Goal: Task Accomplishment & Management: Manage account settings

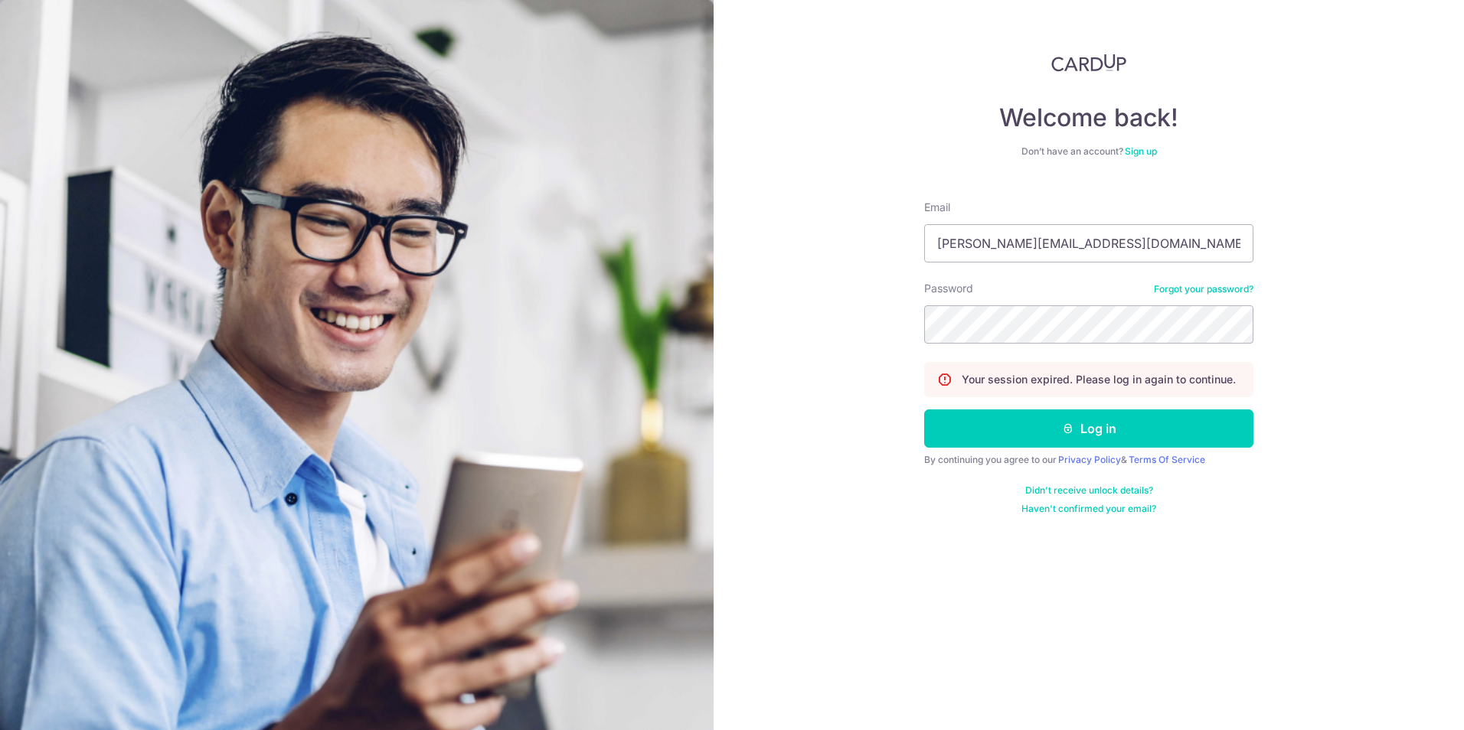
click at [1000, 426] on button "Log in" at bounding box center [1088, 429] width 329 height 38
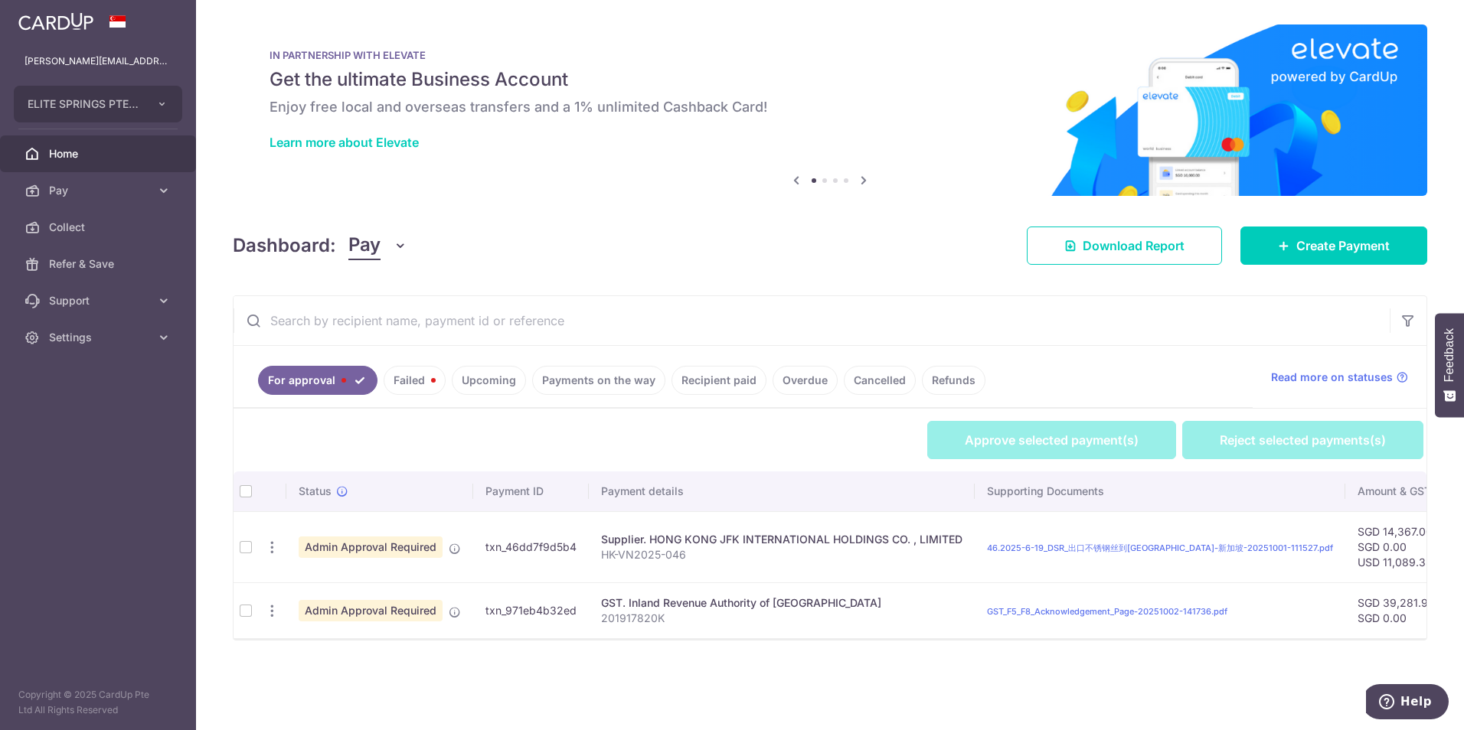
click at [474, 441] on div "Approve selected payment(s) Reject selected payments(s)" at bounding box center [829, 440] width 1193 height 38
click at [240, 547] on td at bounding box center [245, 546] width 24 height 71
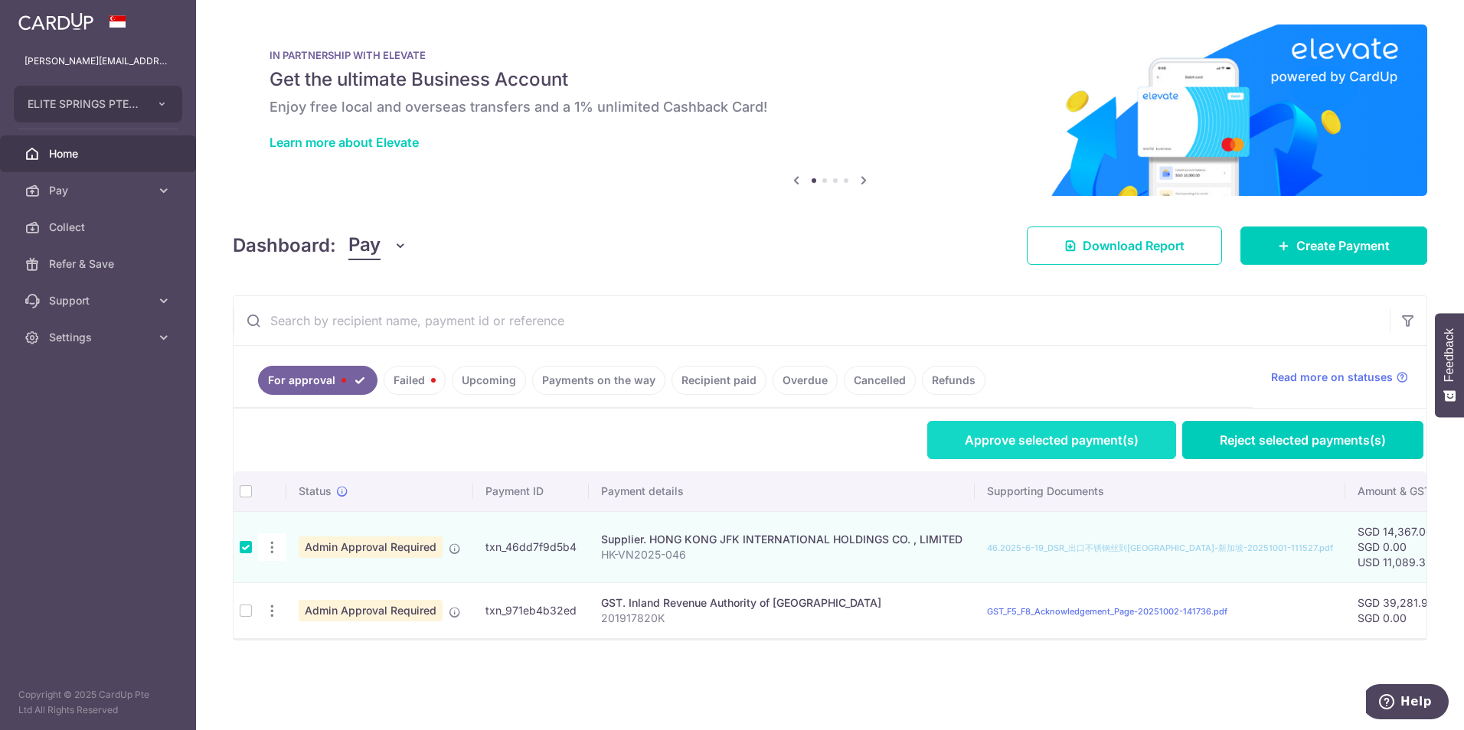
click at [1023, 438] on link "Approve selected payment(s)" at bounding box center [1051, 440] width 249 height 38
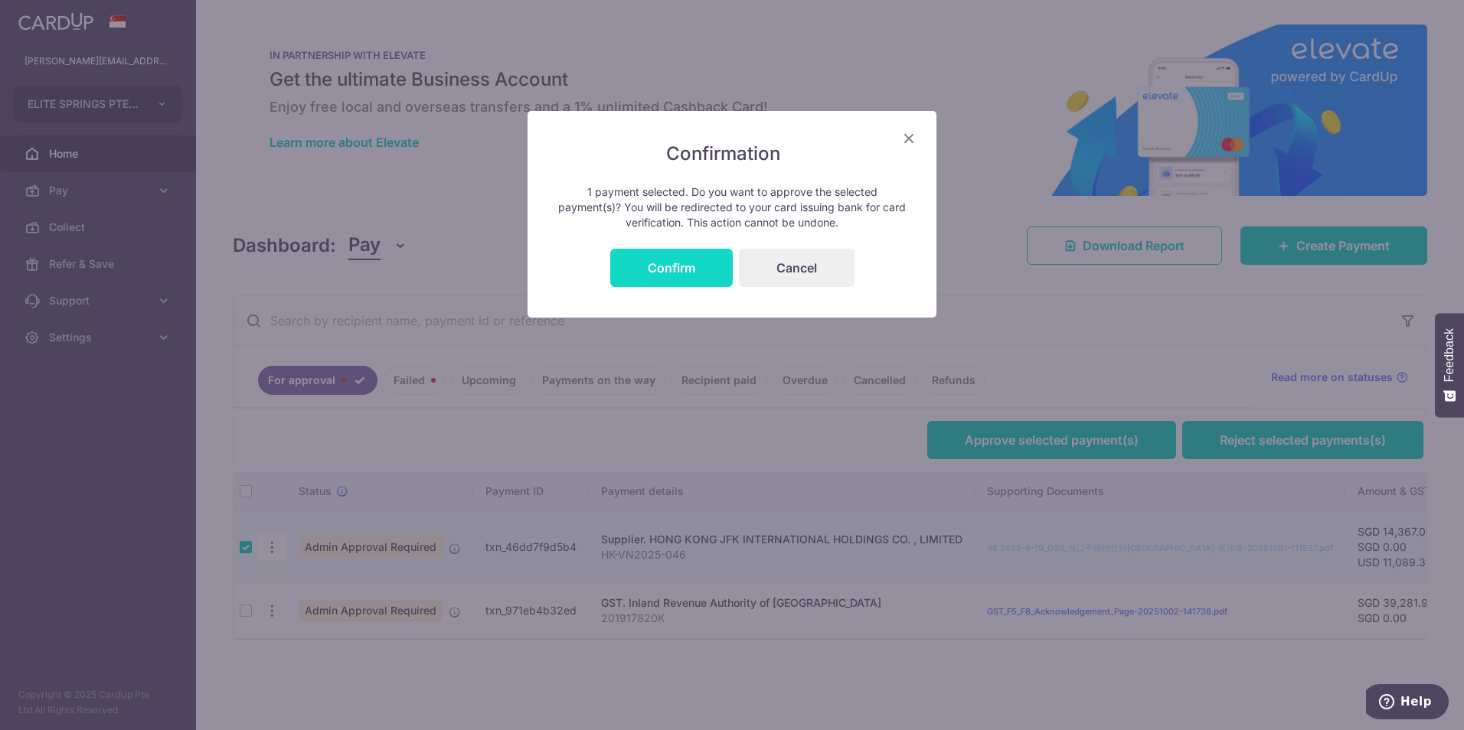
click at [687, 259] on button "Confirm" at bounding box center [671, 268] width 122 height 38
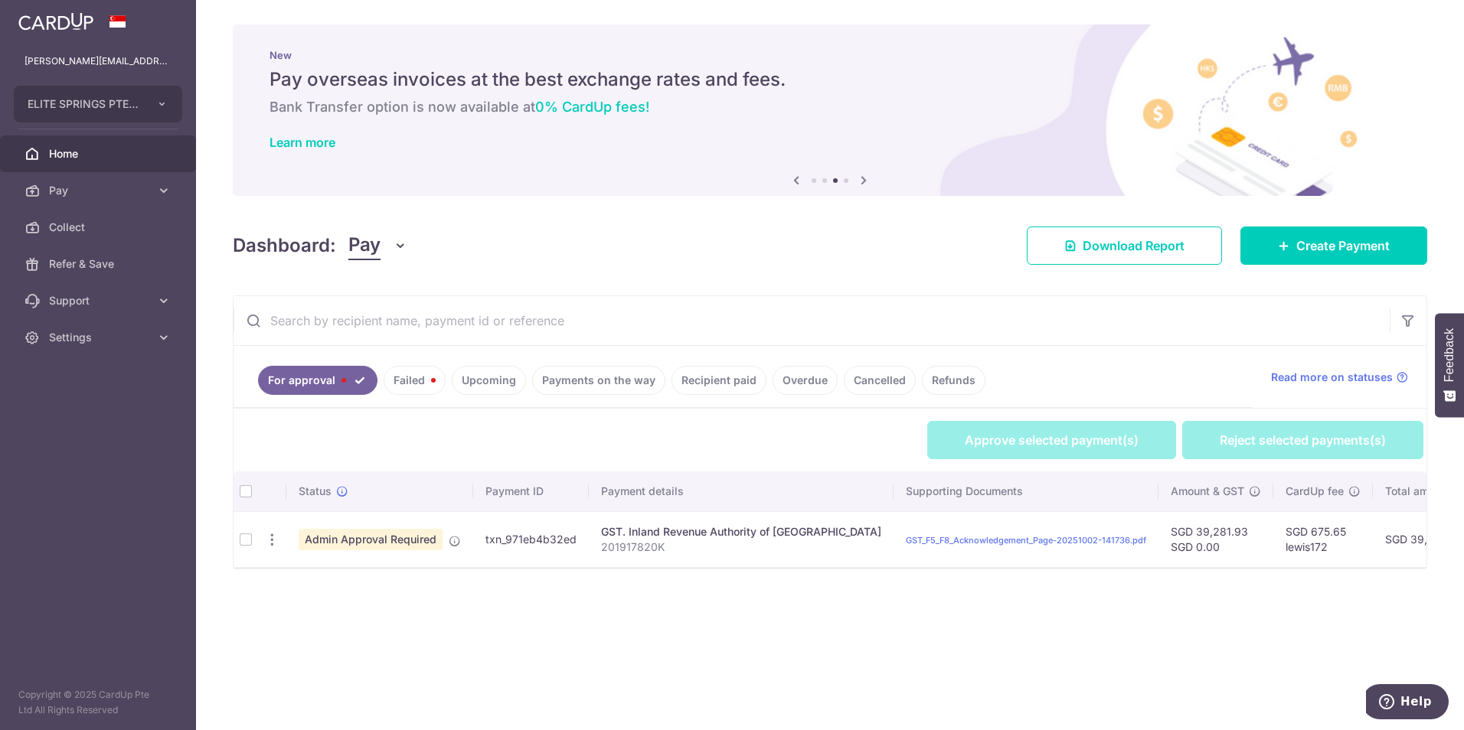
click at [244, 539] on td at bounding box center [245, 539] width 24 height 56
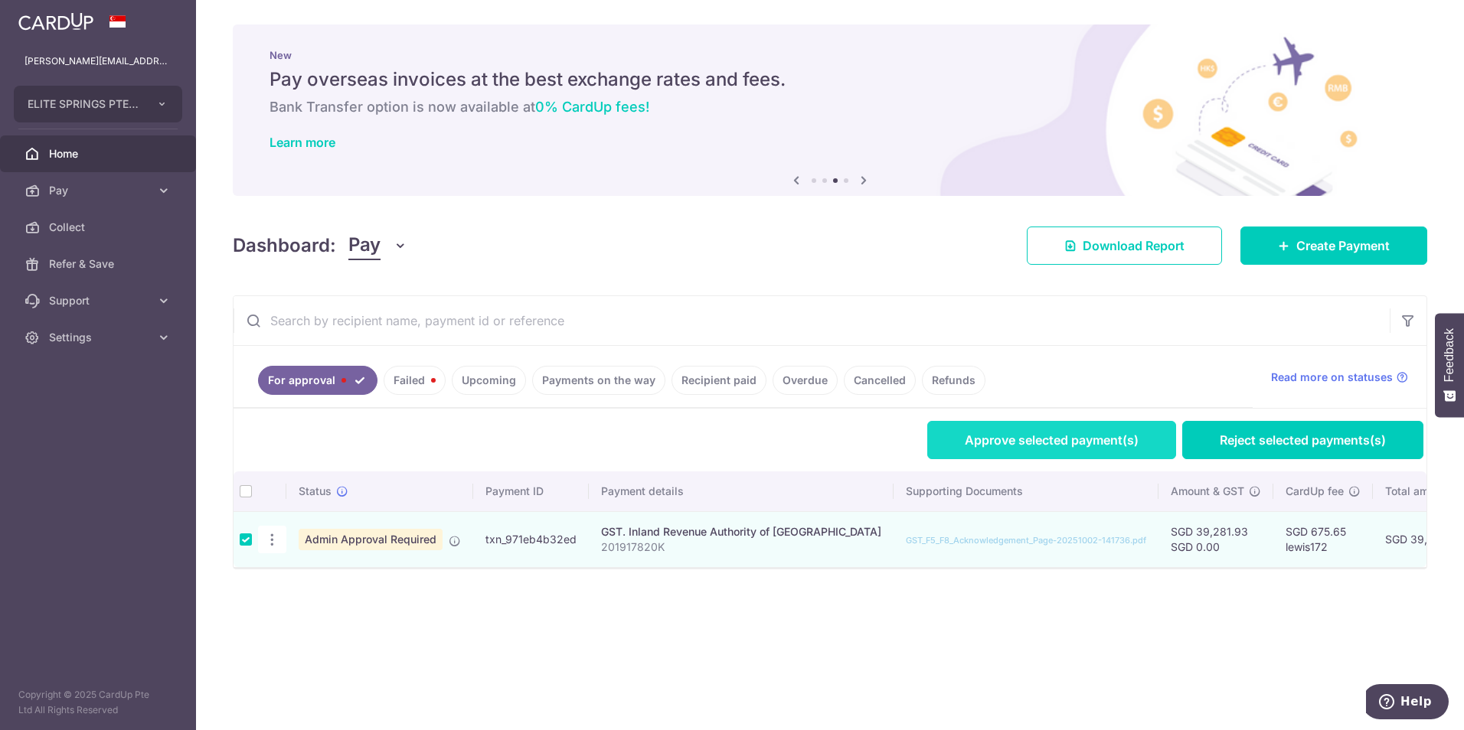
click at [962, 449] on link "Approve selected payment(s)" at bounding box center [1051, 440] width 249 height 38
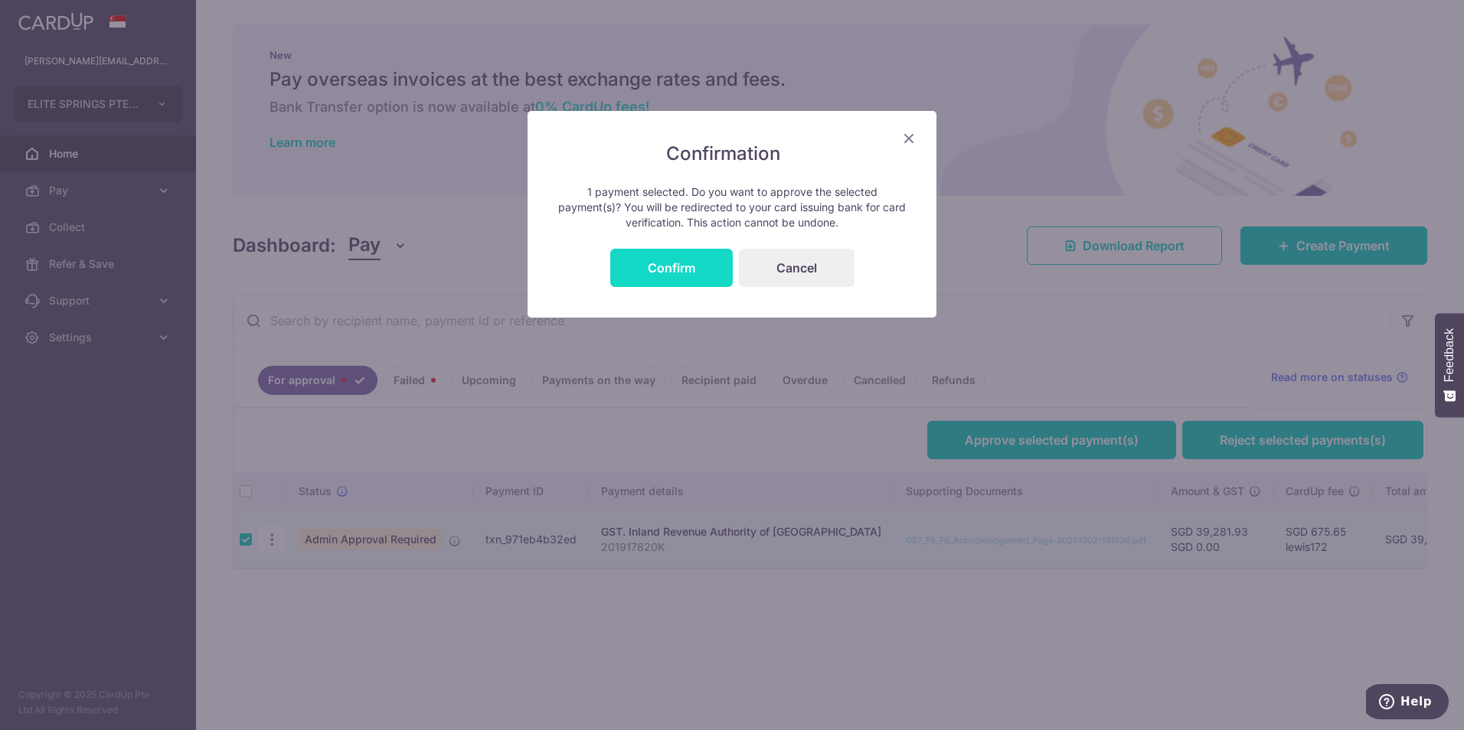
click at [702, 286] on button "Confirm" at bounding box center [671, 268] width 122 height 38
